Goal: Task Accomplishment & Management: Use online tool/utility

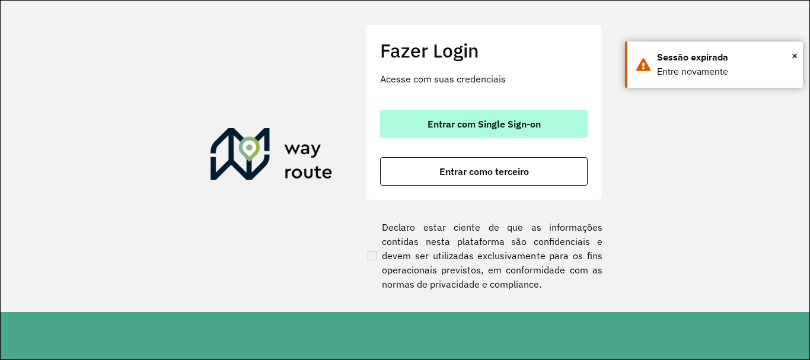
click at [540, 133] on button "Entrar com Single Sign-on" at bounding box center [484, 124] width 208 height 28
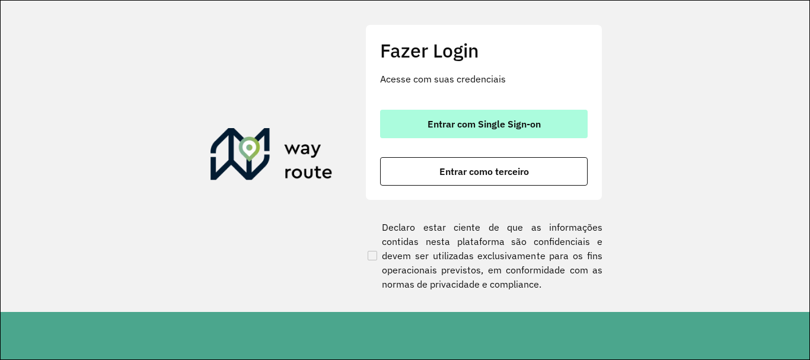
click at [501, 127] on span "Entrar com Single Sign-on" at bounding box center [484, 123] width 113 height 9
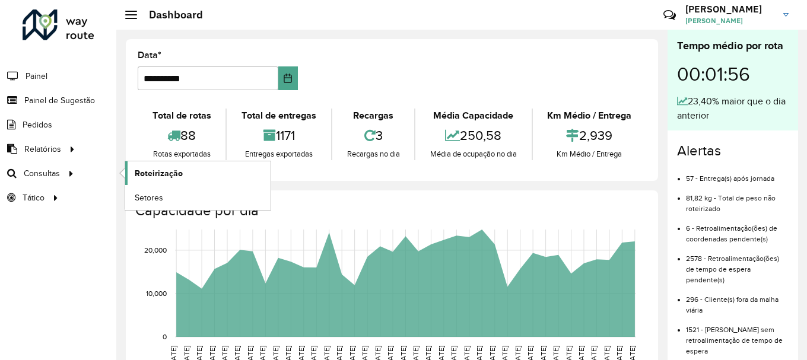
click at [157, 169] on span "Roteirização" at bounding box center [159, 173] width 48 height 12
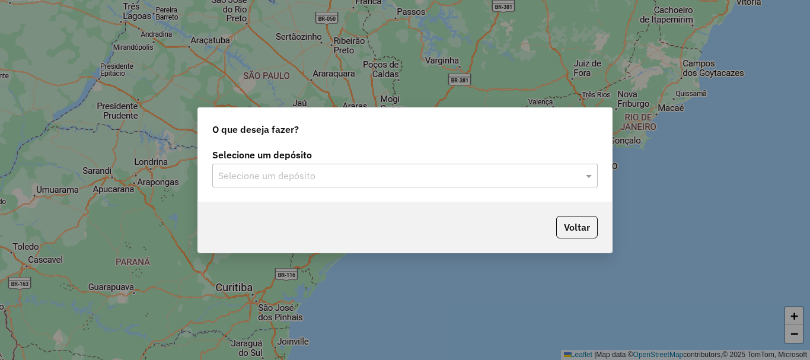
click at [451, 173] on input "text" at bounding box center [393, 176] width 350 height 14
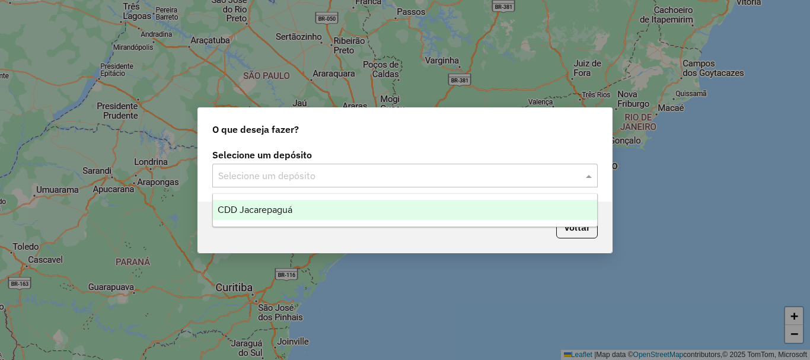
click at [285, 203] on div "CDD Jacarepaguá" at bounding box center [405, 210] width 384 height 20
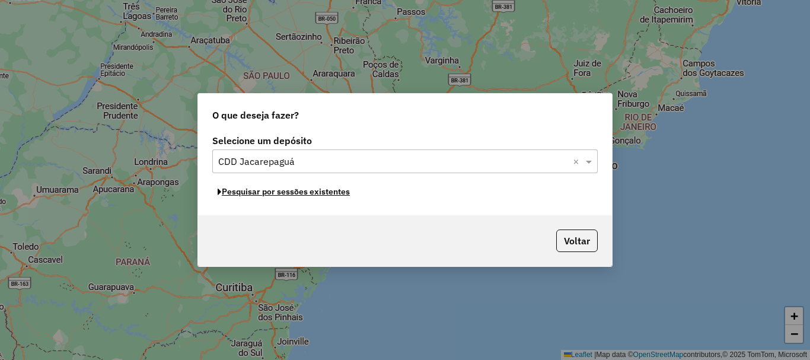
click at [299, 197] on button "Pesquisar por sessões existentes" at bounding box center [283, 192] width 143 height 18
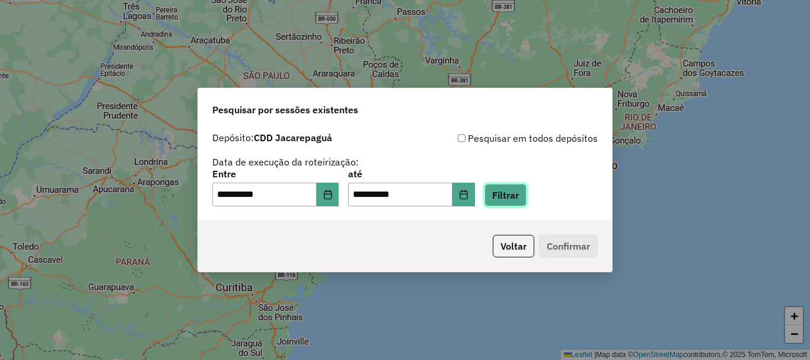
click at [519, 199] on button "Filtrar" at bounding box center [506, 195] width 42 height 23
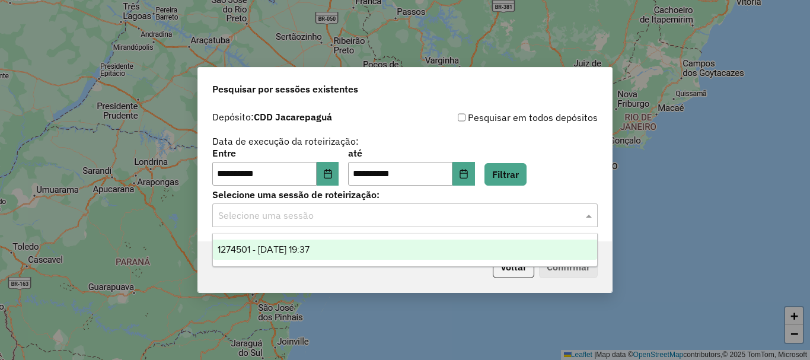
click at [487, 210] on input "text" at bounding box center [393, 216] width 350 height 14
click at [310, 251] on span "1274501 - 12/09/2025 19:37" at bounding box center [264, 249] width 92 height 10
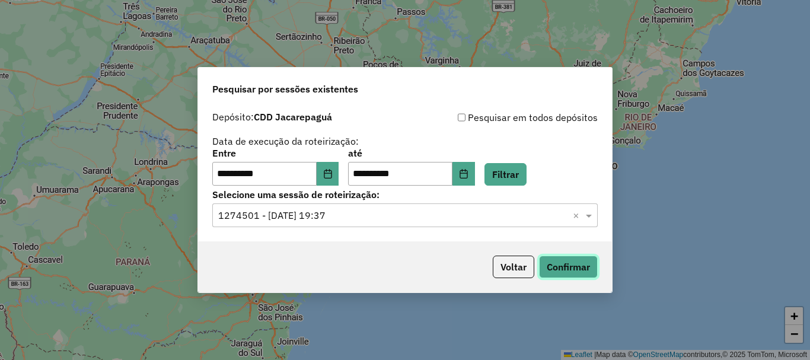
click at [580, 267] on button "Confirmar" at bounding box center [568, 267] width 59 height 23
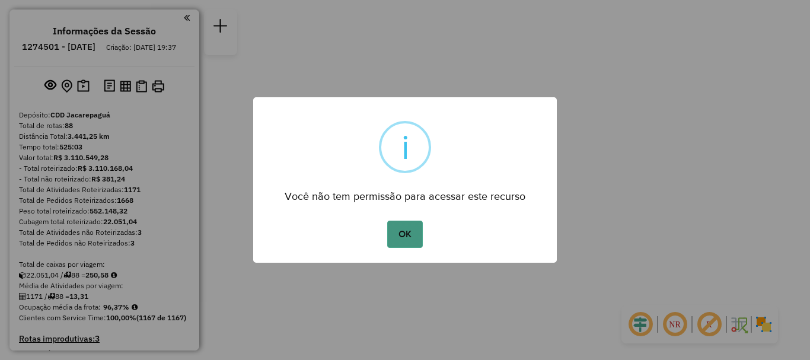
click at [397, 240] on button "OK" at bounding box center [404, 234] width 35 height 27
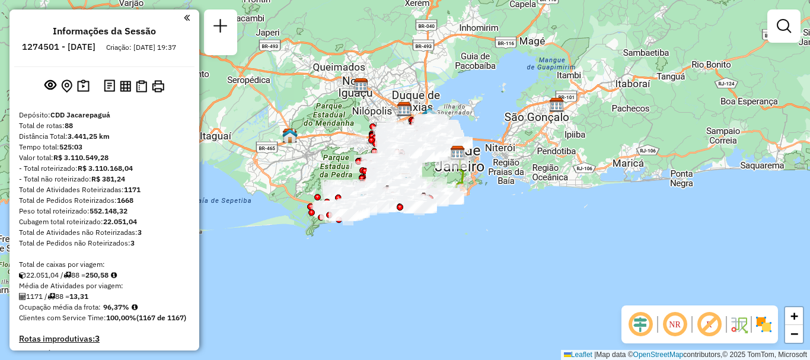
drag, startPoint x: 810, startPoint y: 1, endPoint x: 526, endPoint y: 266, distance: 388.1
click at [526, 266] on div "Janela de atendimento Grade de atendimento Capacidade Transportadoras Veículos …" at bounding box center [405, 180] width 810 height 360
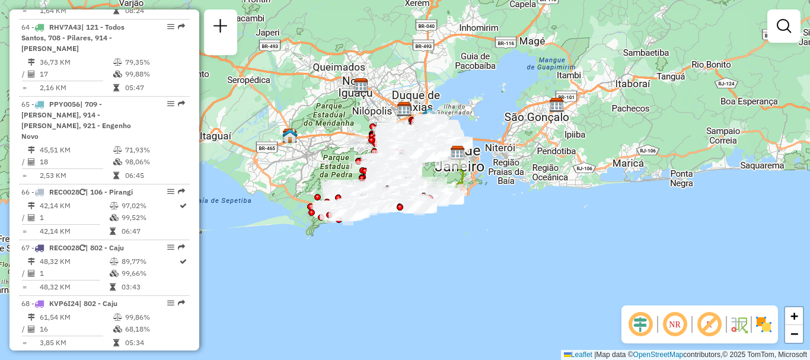
select select "**********"
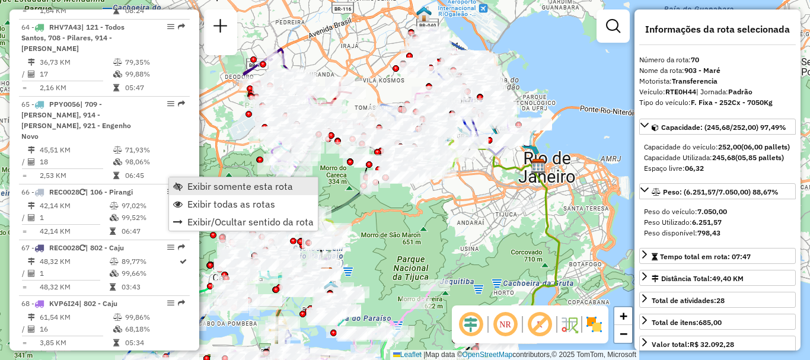
click at [204, 187] on span "Exibir somente esta rota" at bounding box center [240, 185] width 106 height 9
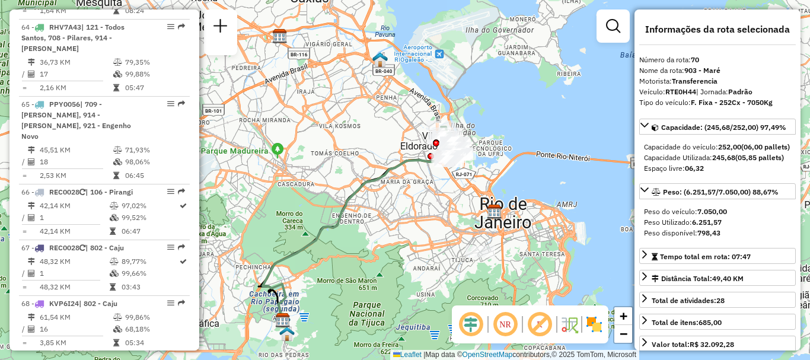
drag, startPoint x: 492, startPoint y: 129, endPoint x: 448, endPoint y: 174, distance: 63.3
click at [448, 174] on div "Janela de atendimento Grade de atendimento Capacidade Transportadoras Veículos …" at bounding box center [405, 180] width 810 height 360
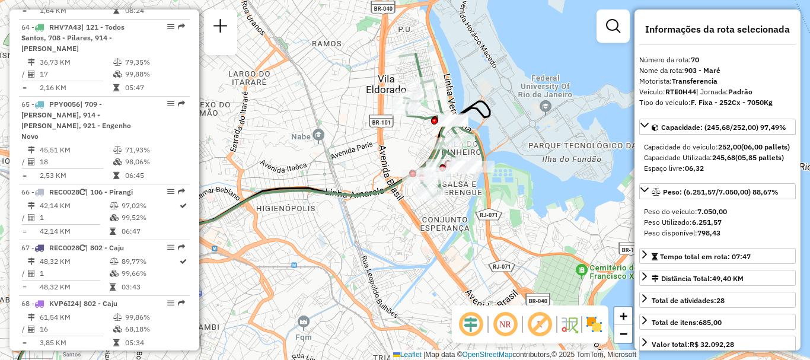
drag, startPoint x: 439, startPoint y: 98, endPoint x: 495, endPoint y: 141, distance: 70.1
click at [495, 141] on div "Janela de atendimento Grade de atendimento Capacidade Transportadoras Veículos …" at bounding box center [405, 180] width 810 height 360
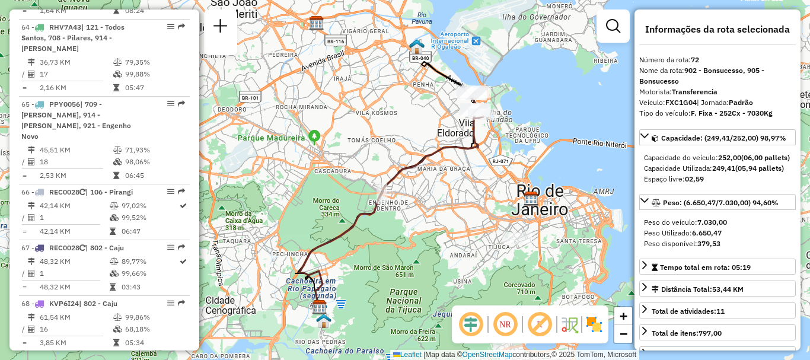
drag, startPoint x: 439, startPoint y: 148, endPoint x: 423, endPoint y: 154, distance: 16.7
click at [423, 154] on icon at bounding box center [388, 210] width 179 height 203
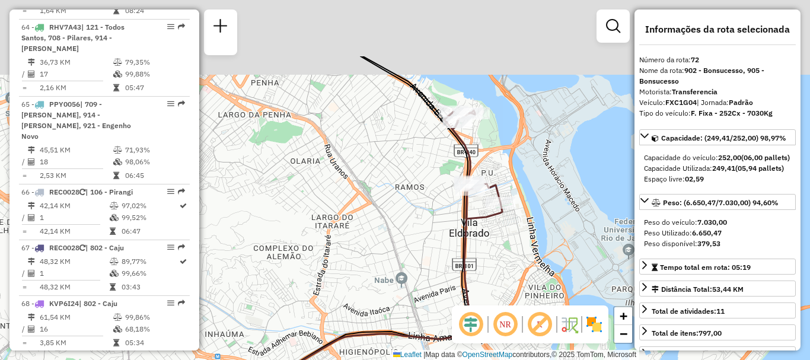
drag, startPoint x: 399, startPoint y: 126, endPoint x: 412, endPoint y: 234, distance: 108.7
click at [412, 234] on div "Janela de atendimento Grade de atendimento Capacidade Transportadoras Veículos …" at bounding box center [405, 180] width 810 height 360
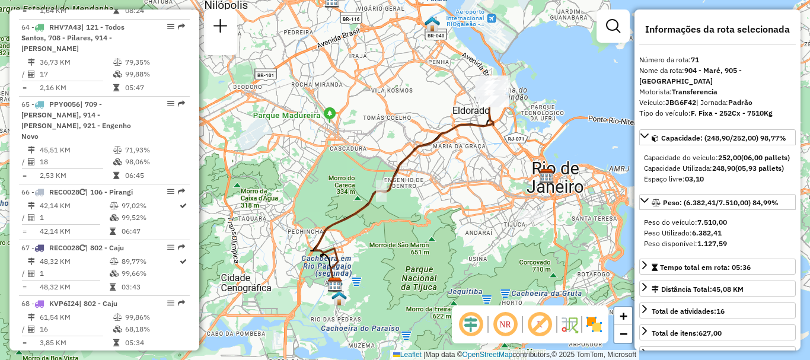
drag, startPoint x: 486, startPoint y: 106, endPoint x: 471, endPoint y: 155, distance: 50.8
click at [480, 107] on div at bounding box center [495, 101] width 30 height 12
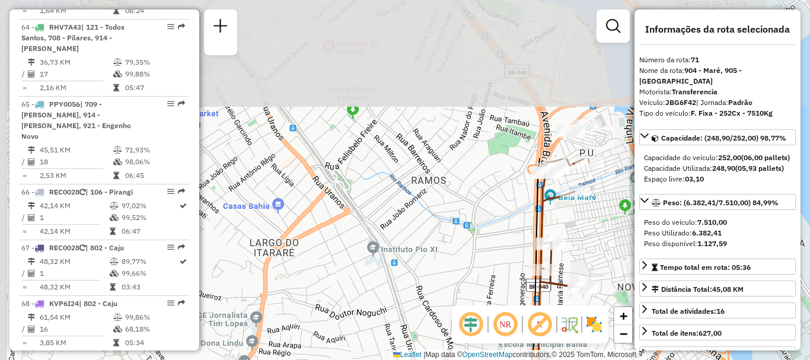
drag, startPoint x: 420, startPoint y: 27, endPoint x: 473, endPoint y: 222, distance: 201.6
click at [473, 222] on div "Janela de atendimento Grade de atendimento Capacidade Transportadoras Veículos …" at bounding box center [405, 180] width 810 height 360
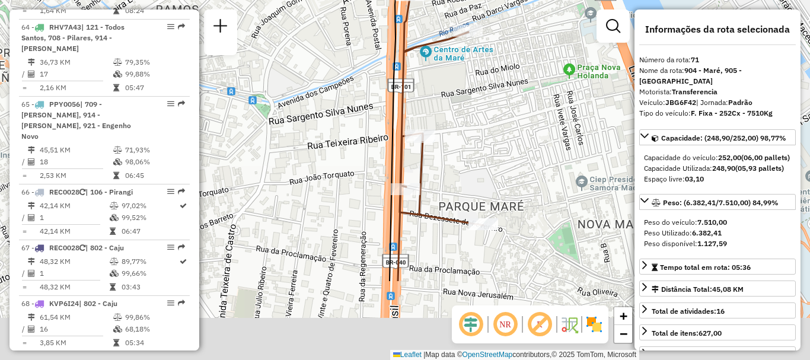
drag, startPoint x: 545, startPoint y: 225, endPoint x: 453, endPoint y: 110, distance: 146.8
click at [453, 110] on div "Janela de atendimento Grade de atendimento Capacidade Transportadoras Veículos …" at bounding box center [405, 180] width 810 height 360
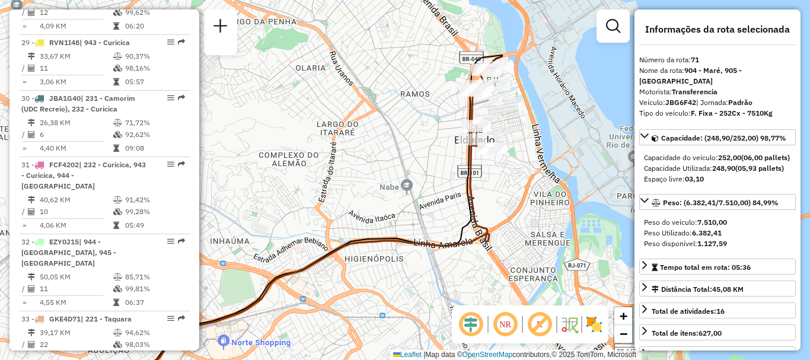
scroll to position [4659, 0]
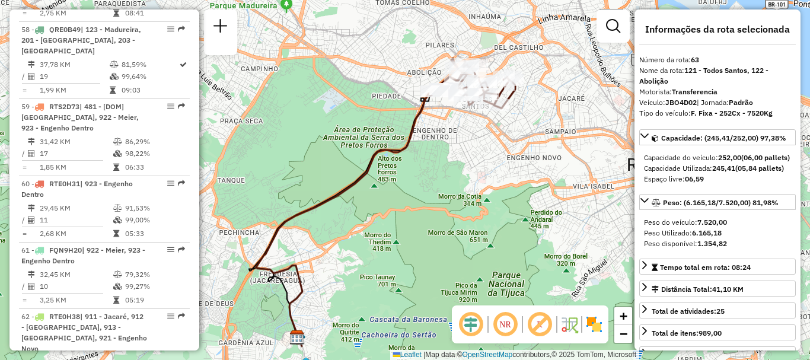
drag, startPoint x: 484, startPoint y: 107, endPoint x: 458, endPoint y: 132, distance: 35.7
click at [458, 132] on div "Janela de atendimento Grade de atendimento Capacidade Transportadoras Veículos …" at bounding box center [405, 180] width 810 height 360
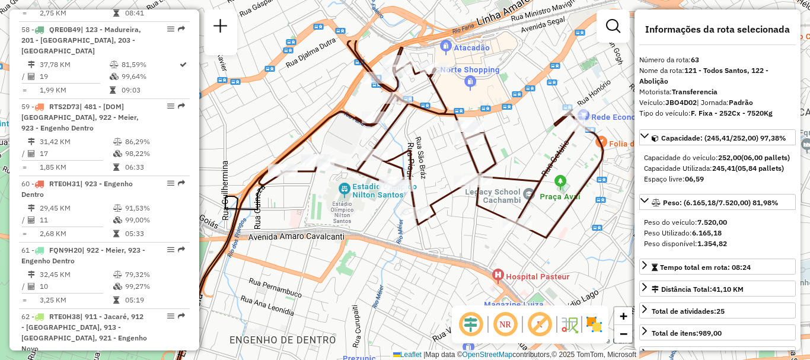
drag, startPoint x: 457, startPoint y: 81, endPoint x: 470, endPoint y: 159, distance: 78.7
click at [470, 159] on icon at bounding box center [431, 138] width 344 height 197
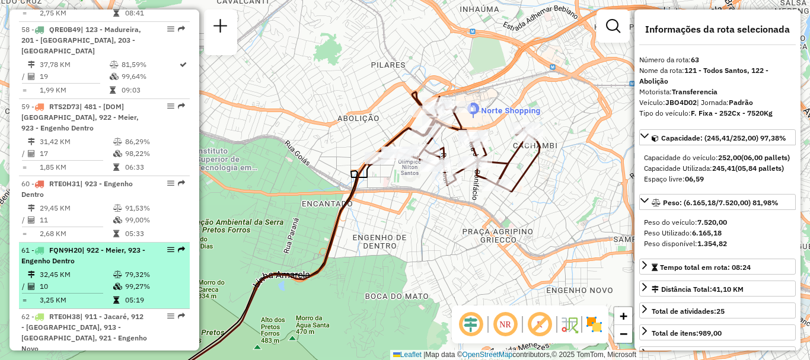
click at [94, 245] on div "61 - FQN9H20 | 922 - Meier, 923 - Engenho Dentro" at bounding box center [84, 255] width 126 height 21
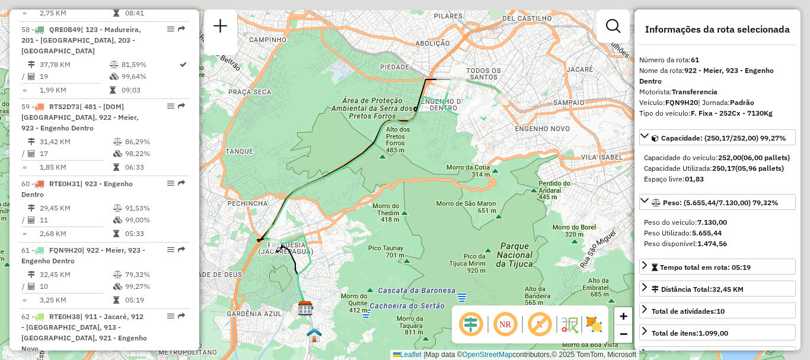
drag, startPoint x: 451, startPoint y: 111, endPoint x: 389, endPoint y: 142, distance: 69.5
click at [390, 142] on div "Janela de atendimento Grade de atendimento Capacidade Transportadoras Veículos …" at bounding box center [405, 180] width 810 height 360
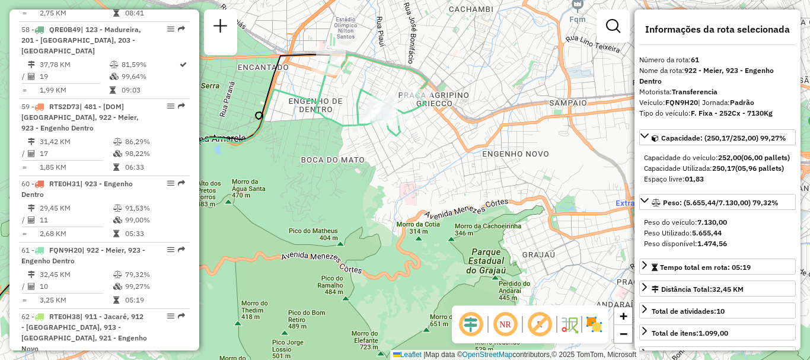
drag, startPoint x: 354, startPoint y: 109, endPoint x: 385, endPoint y: 157, distance: 57.4
click at [385, 136] on icon at bounding box center [371, 95] width 113 height 81
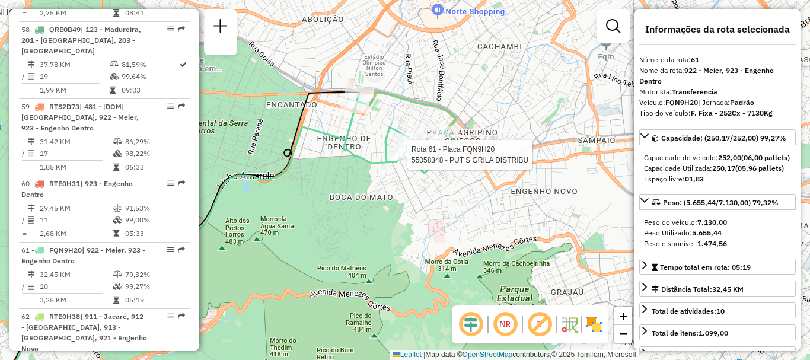
scroll to position [5158, 0]
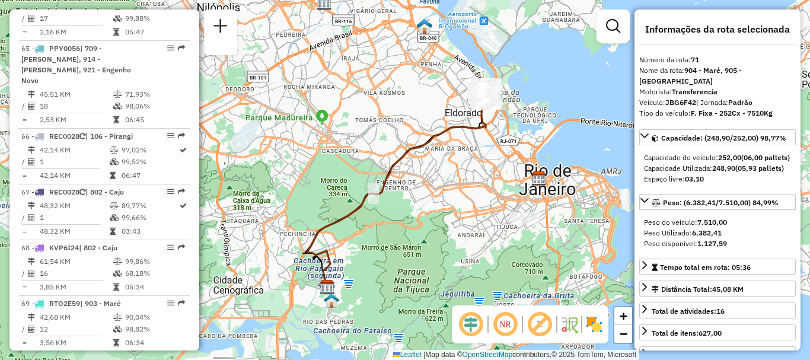
drag, startPoint x: 436, startPoint y: 116, endPoint x: 414, endPoint y: 132, distance: 27.5
click at [414, 132] on div "Janela de atendimento Grade de atendimento Capacidade Transportadoras Veículos …" at bounding box center [405, 180] width 810 height 360
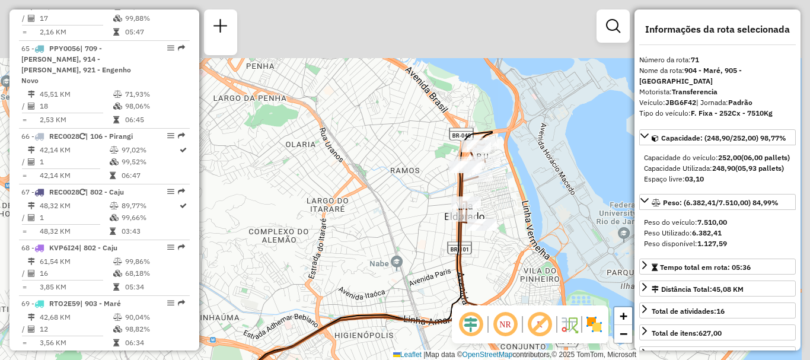
drag, startPoint x: 496, startPoint y: 103, endPoint x: 418, endPoint y: 229, distance: 148.6
click at [405, 248] on div "Janela de atendimento Grade de atendimento Capacidade Transportadoras Veículos …" at bounding box center [405, 180] width 810 height 360
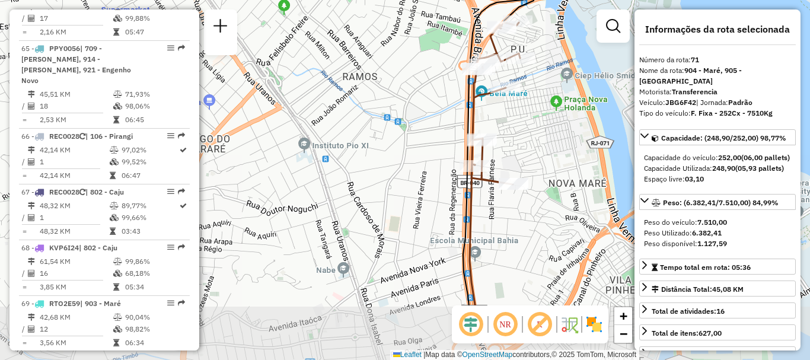
drag, startPoint x: 469, startPoint y: 195, endPoint x: 522, endPoint y: 111, distance: 99.2
click at [522, 111] on div "Janela de atendimento Grade de atendimento Capacidade Transportadoras Veículos …" at bounding box center [405, 180] width 810 height 360
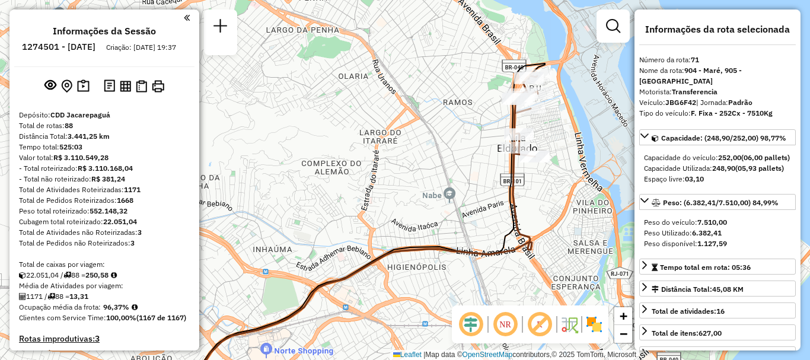
scroll to position [5047, 0]
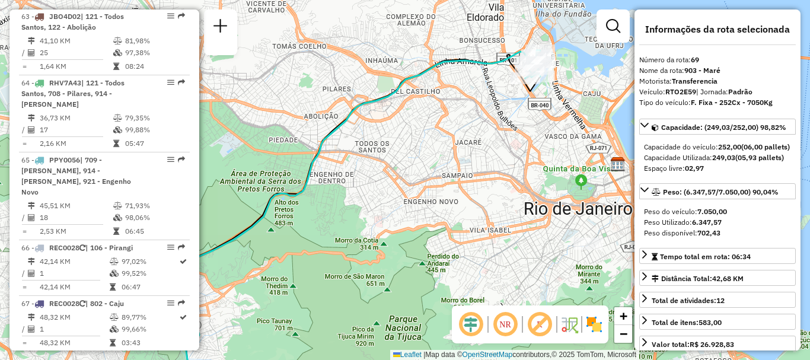
drag, startPoint x: 517, startPoint y: 84, endPoint x: 306, endPoint y: 214, distance: 247.4
click at [306, 214] on div "Janela de atendimento Grade de atendimento Capacidade Transportadoras Veículos …" at bounding box center [405, 180] width 810 height 360
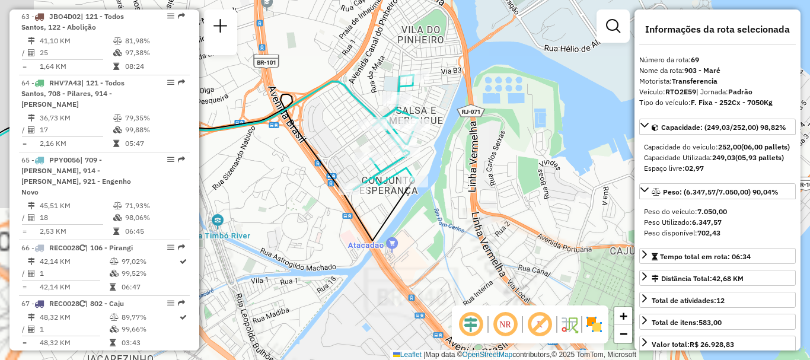
drag, startPoint x: 379, startPoint y: 93, endPoint x: 434, endPoint y: 138, distance: 71.2
click at [434, 138] on div "Janela de atendimento Grade de atendimento Capacidade Transportadoras Veículos …" at bounding box center [405, 180] width 810 height 360
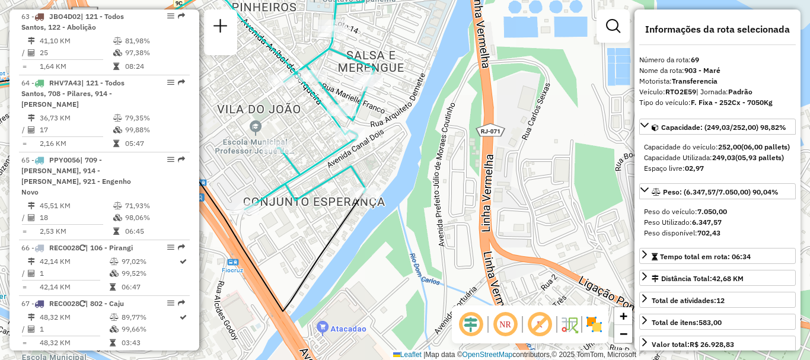
scroll to position [5491, 0]
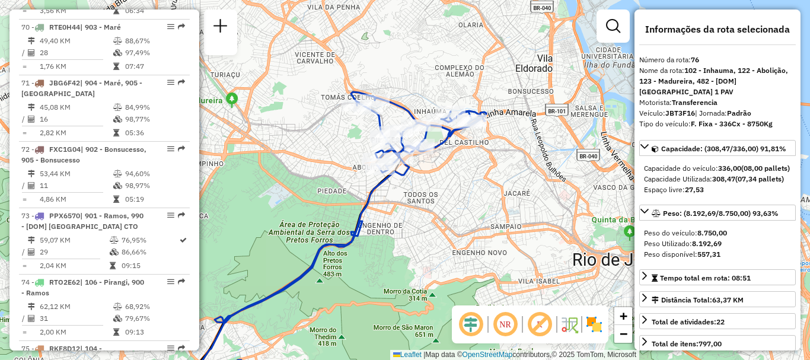
drag, startPoint x: 399, startPoint y: 59, endPoint x: 292, endPoint y: 197, distance: 174.6
click at [292, 197] on div "Janela de atendimento Grade de atendimento Capacidade Transportadoras Veículos …" at bounding box center [405, 180] width 810 height 360
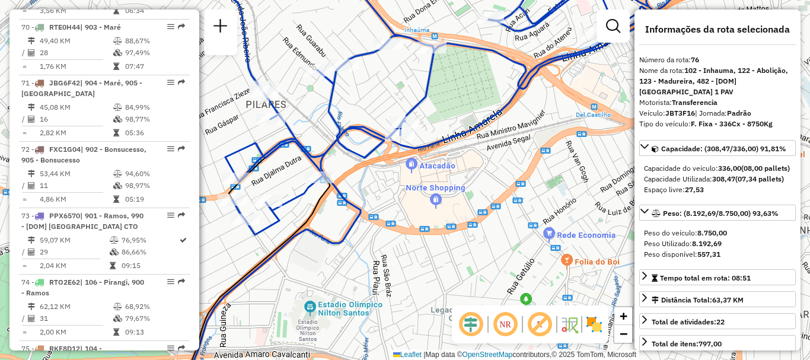
drag, startPoint x: 390, startPoint y: 209, endPoint x: 452, endPoint y: 212, distance: 61.8
click at [449, 212] on div "Janela de atendimento Grade de atendimento Capacidade Transportadoras Veículos …" at bounding box center [405, 180] width 810 height 360
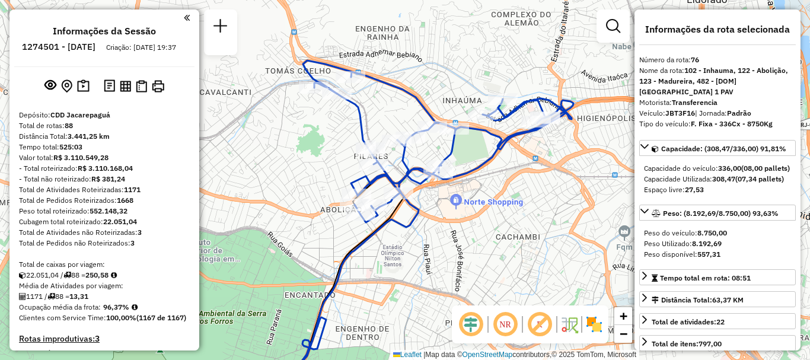
scroll to position [4659, 0]
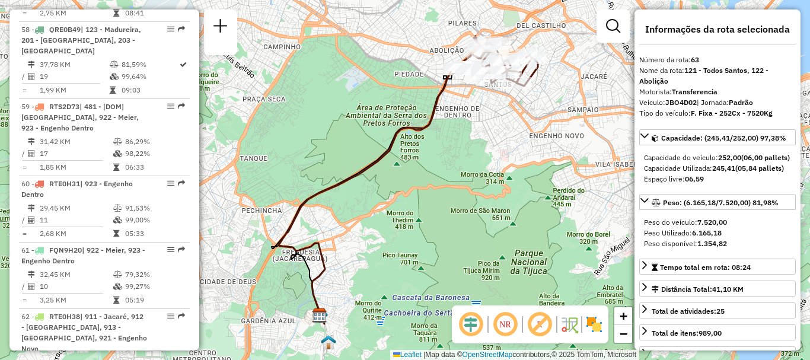
drag, startPoint x: 409, startPoint y: 103, endPoint x: 384, endPoint y: 123, distance: 32.4
click at [384, 123] on div "Janela de atendimento Grade de atendimento Capacidade Transportadoras Veículos …" at bounding box center [405, 180] width 810 height 360
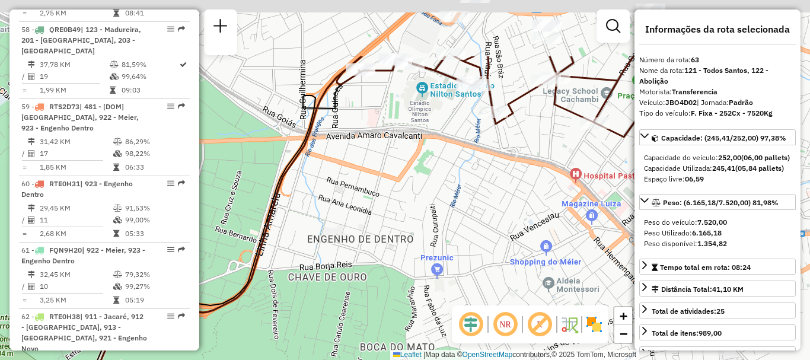
drag, startPoint x: 502, startPoint y: 103, endPoint x: 329, endPoint y: 214, distance: 205.1
click at [329, 214] on div "Janela de atendimento Grade de atendimento Capacidade Transportadoras Veículos …" at bounding box center [405, 180] width 810 height 360
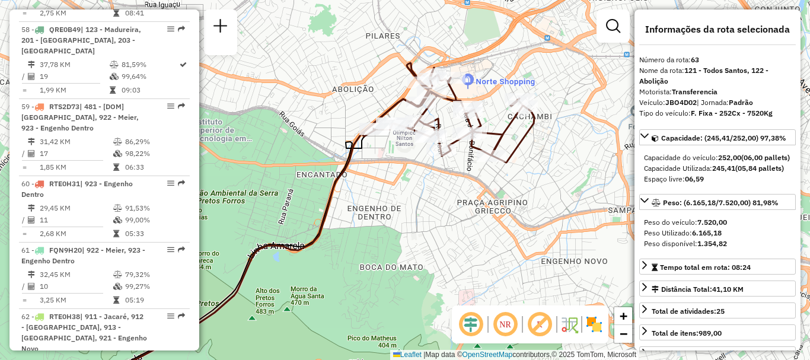
click at [354, 307] on div "Janela de atendimento Grade de atendimento Capacidade Transportadoras Veículos …" at bounding box center [405, 180] width 810 height 360
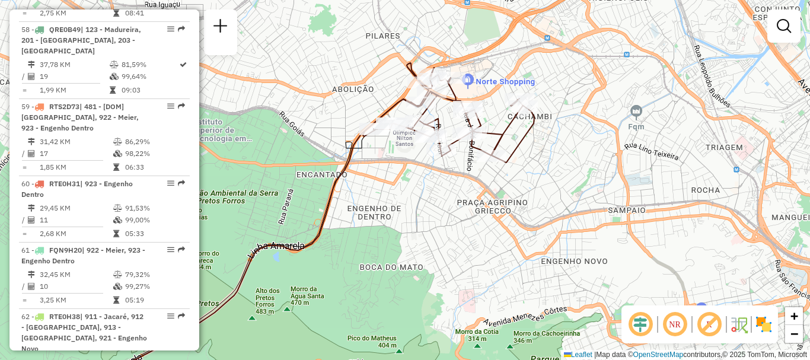
scroll to position [5491, 0]
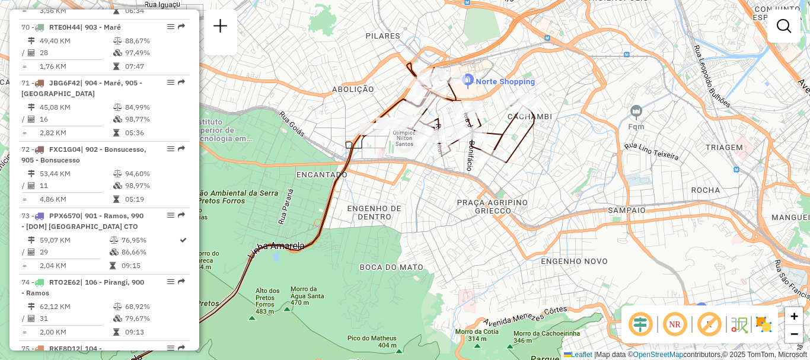
select select "**********"
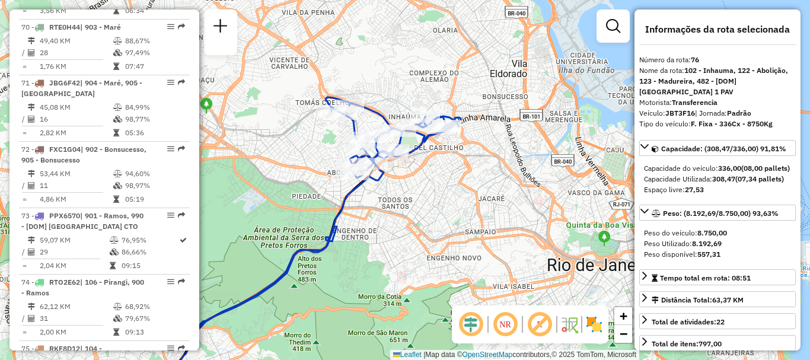
drag, startPoint x: 415, startPoint y: 85, endPoint x: 323, endPoint y: 178, distance: 130.8
click at [323, 178] on div "Janela de atendimento Grade de atendimento Capacidade Transportadoras Veículos …" at bounding box center [405, 180] width 810 height 360
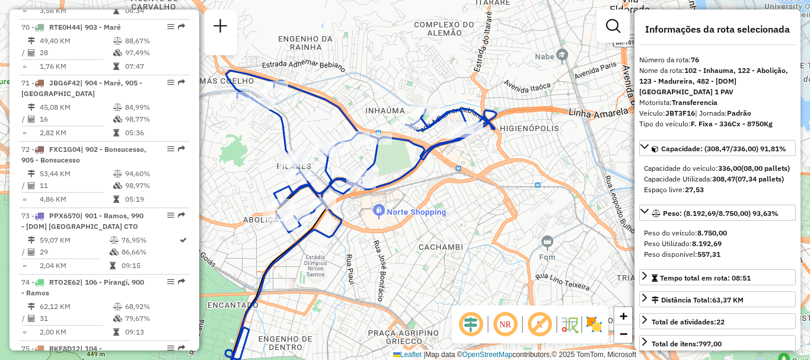
drag, startPoint x: 361, startPoint y: 159, endPoint x: 423, endPoint y: 174, distance: 63.4
click at [420, 174] on icon at bounding box center [361, 152] width 270 height 162
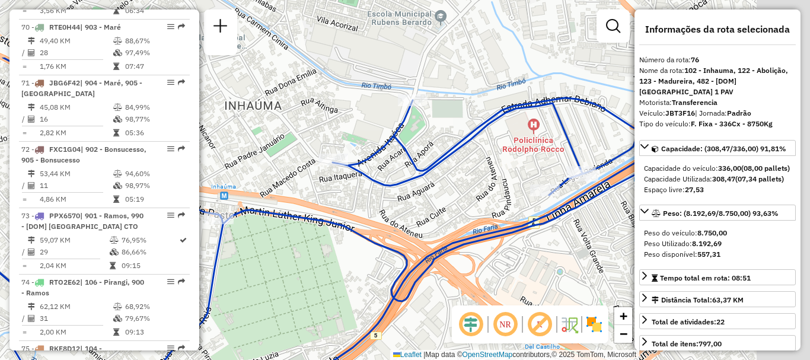
drag, startPoint x: 579, startPoint y: 132, endPoint x: 394, endPoint y: 226, distance: 207.9
click at [394, 226] on div "Janela de atendimento Grade de atendimento Capacidade Transportadoras Veículos …" at bounding box center [405, 180] width 810 height 360
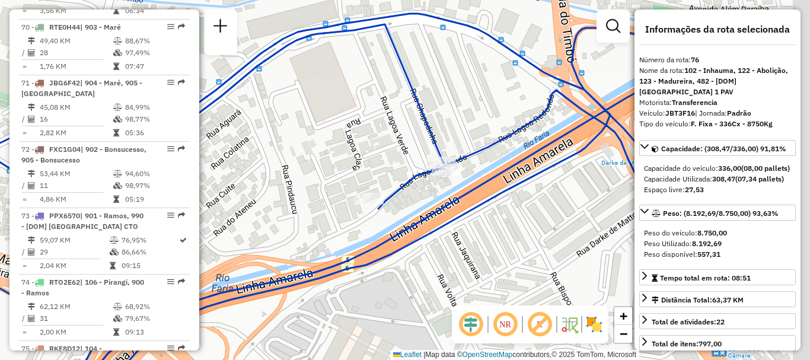
drag, startPoint x: 556, startPoint y: 177, endPoint x: 392, endPoint y: 173, distance: 163.7
click at [392, 173] on div "Janela de atendimento Grade de atendimento Capacidade Transportadoras Veículos …" at bounding box center [405, 180] width 810 height 360
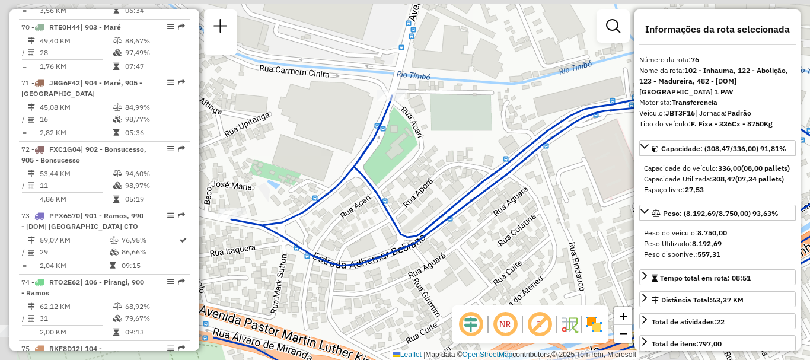
drag, startPoint x: 343, startPoint y: 161, endPoint x: 658, endPoint y: 261, distance: 330.3
click at [658, 261] on hb-router-mapa "Informações da Sessão 1274501 - [DATE] Criação: [DATE] 19:37 Depósito: CDD Jaca…" at bounding box center [405, 180] width 810 height 360
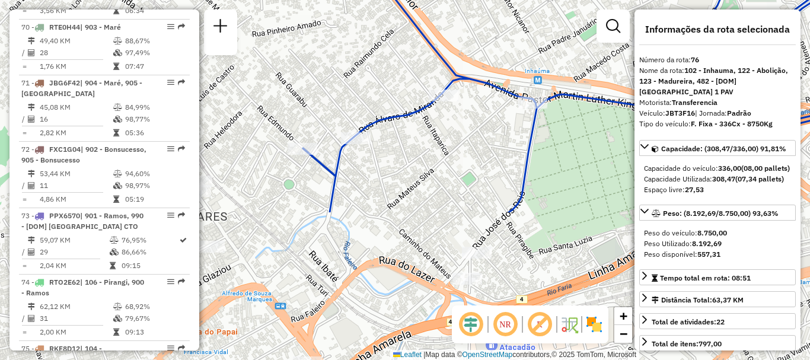
drag, startPoint x: 298, startPoint y: 245, endPoint x: 666, endPoint y: 62, distance: 410.8
click at [666, 62] on hb-router-mapa "Informações da Sessão 1274501 - [DATE] Criação: [DATE] 19:37 Depósito: CDD Jaca…" at bounding box center [405, 180] width 810 height 360
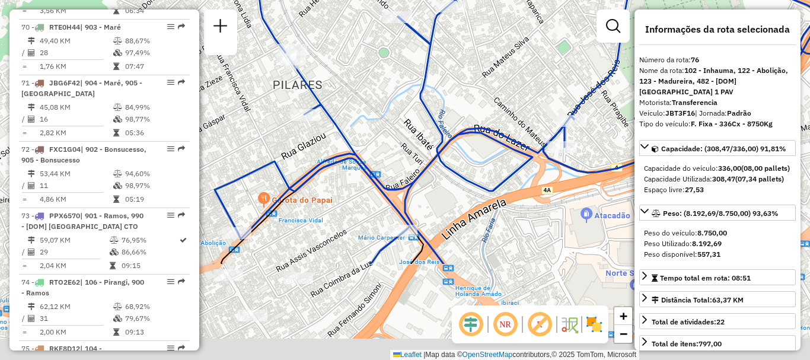
drag, startPoint x: 326, startPoint y: 217, endPoint x: 420, endPoint y: 85, distance: 162.3
click at [420, 85] on icon at bounding box center [465, 140] width 135 height 247
